Goal: Information Seeking & Learning: Check status

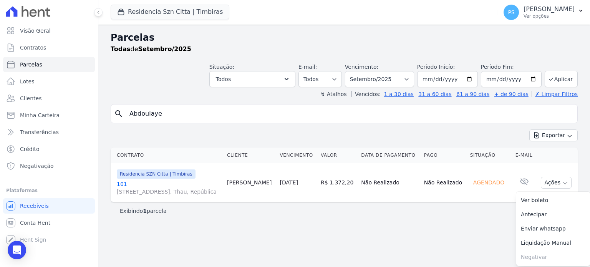
select select
click at [12, 251] on div "Open Intercom Messenger" at bounding box center [17, 250] width 20 height 20
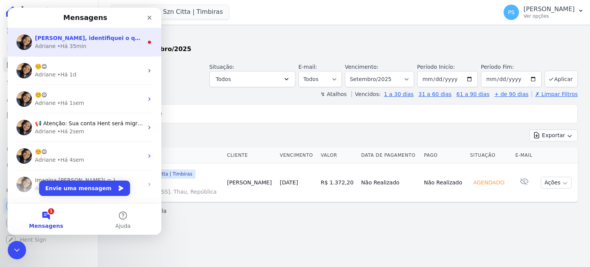
click at [56, 40] on span "Paula, identifiquei o que houve. A cobrança foi emitida porém a parcela não foi…" at bounding box center [396, 38] width 723 height 6
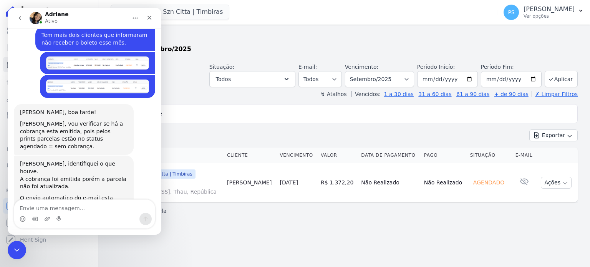
scroll to position [752, 0]
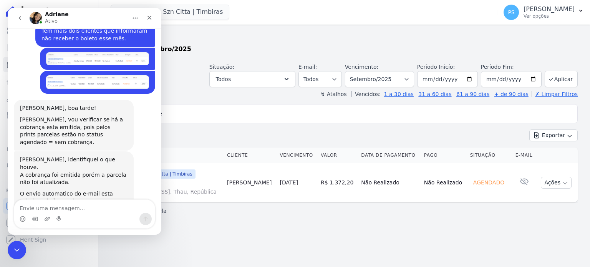
click at [68, 208] on textarea "Envie uma mensagem..." at bounding box center [84, 206] width 140 height 13
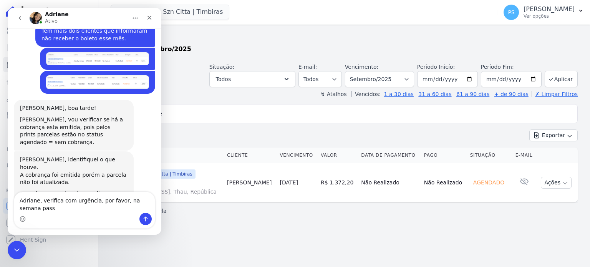
scroll to position [760, 0]
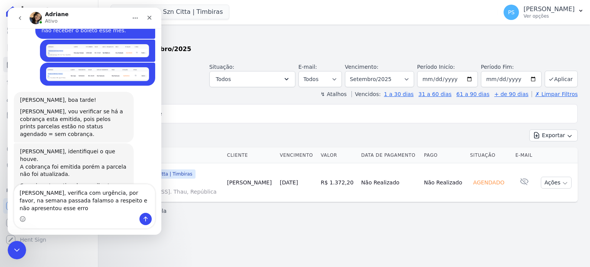
type textarea "Adriane, verifica com urgência, por favor, na semana passada falamso a respeito…"
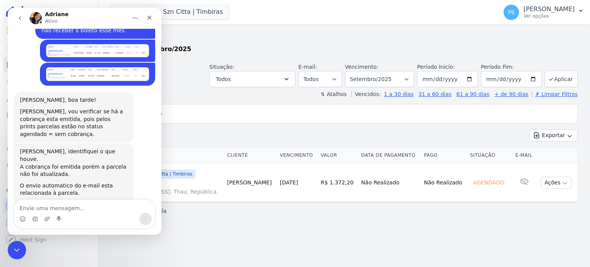
scroll to position [791, 0]
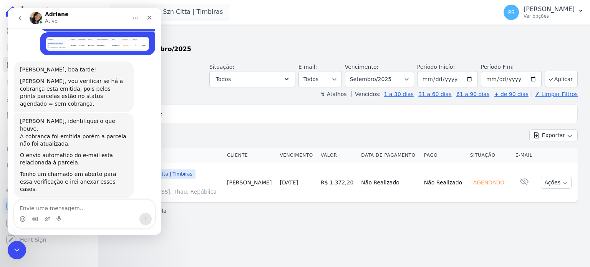
click at [271, 125] on div "search Abdoulaye Exportar Exportar PDF Exportar CSV Contrato Cliente Vencimento…" at bounding box center [344, 161] width 467 height 115
click at [313, 211] on div "Exibindo 1 parcela" at bounding box center [344, 211] width 448 height 8
drag, startPoint x: 282, startPoint y: 183, endPoint x: 235, endPoint y: 182, distance: 47.6
click at [235, 182] on td "[PERSON_NAME]" at bounding box center [250, 182] width 53 height 39
copy td "[PERSON_NAME]"
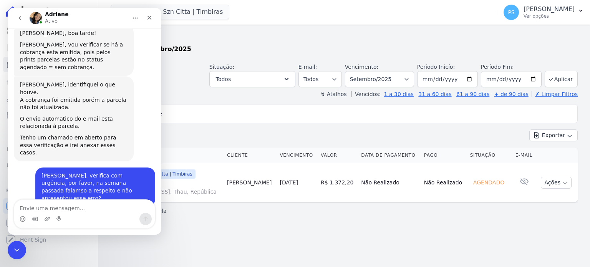
scroll to position [829, 0]
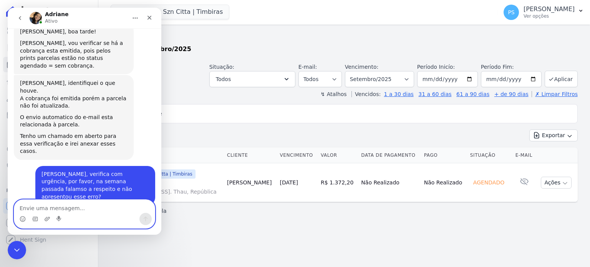
click at [80, 205] on textarea "Envie uma mensagem..." at bounding box center [84, 206] width 140 height 13
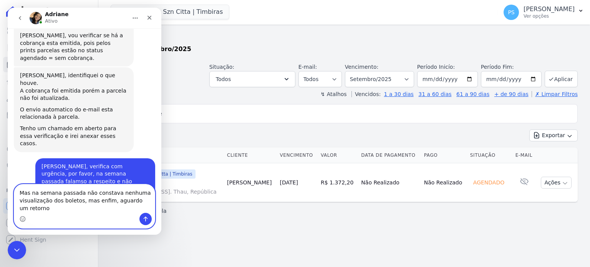
scroll to position [844, 0]
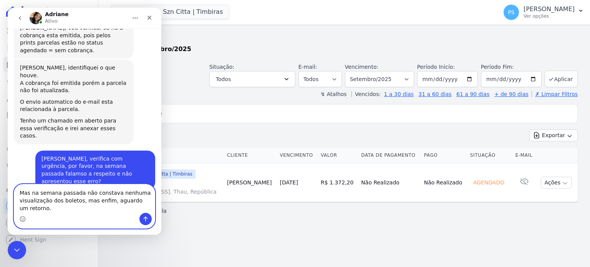
type textarea "Mas na semana passada não constava nenhuma visualização dos boletos, mas enfim,…"
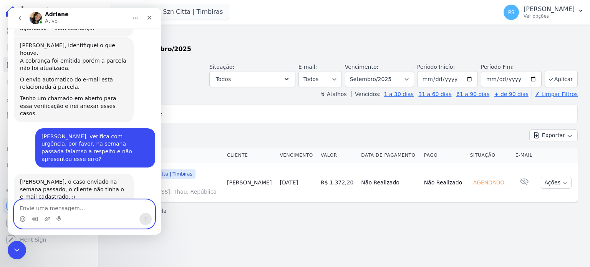
scroll to position [897, 0]
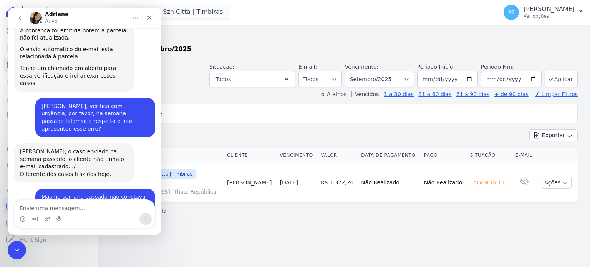
click at [282, 110] on input "Abdoulaye" at bounding box center [349, 113] width 449 height 15
click at [303, 112] on input "Abdoulaye" at bounding box center [349, 113] width 449 height 15
click at [476, 79] on input "[DATE]" at bounding box center [447, 79] width 61 height 16
type input "[DATE]"
click at [563, 79] on button "Aplicar" at bounding box center [560, 79] width 33 height 17
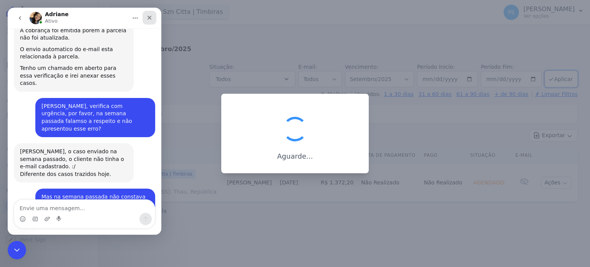
click at [149, 17] on icon "Fechar" at bounding box center [149, 18] width 6 height 6
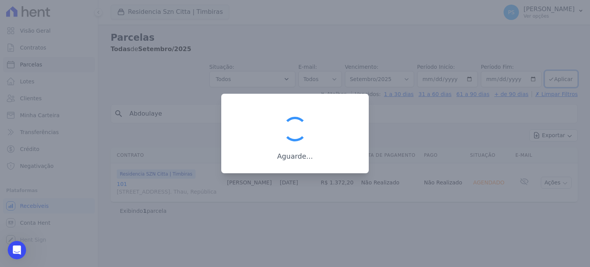
scroll to position [571, 0]
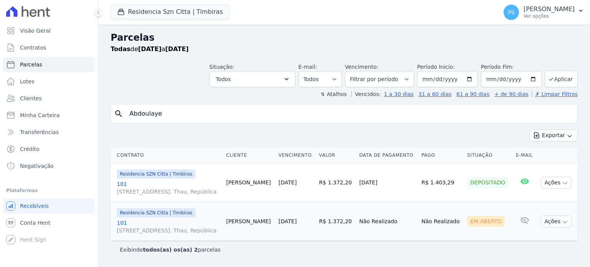
select select
drag, startPoint x: 205, startPoint y: 112, endPoint x: 100, endPoint y: 121, distance: 105.2
click at [100, 121] on div "Parcelas Todas de [DATE] a [DATE] Situação: Agendado Em Aberto Pago Processando…" at bounding box center [343, 146] width 491 height 242
type input "talla"
select select
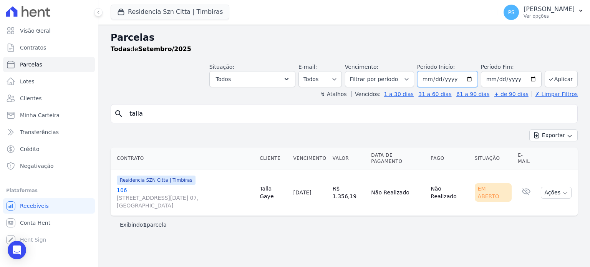
click at [477, 79] on input "[DATE]" at bounding box center [447, 79] width 61 height 16
click at [474, 81] on input "[DATE]" at bounding box center [447, 79] width 61 height 16
type input "[DATE]"
click at [562, 74] on button "Aplicar" at bounding box center [560, 79] width 33 height 17
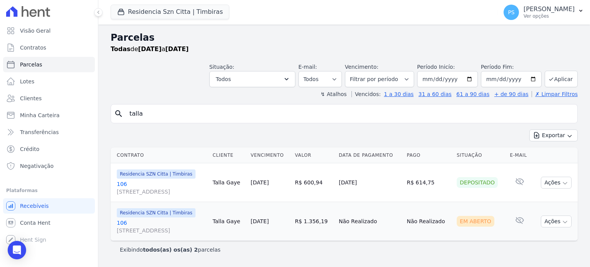
select select
